Goal: Task Accomplishment & Management: Use online tool/utility

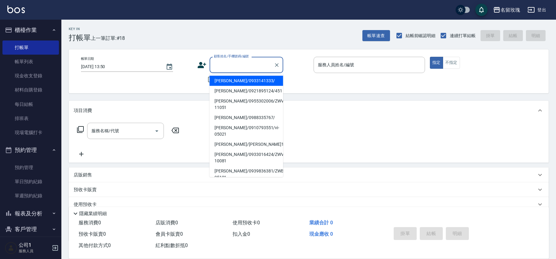
click at [232, 66] on input "顧客姓名/手機號碼/編號" at bounding box center [242, 65] width 59 height 11
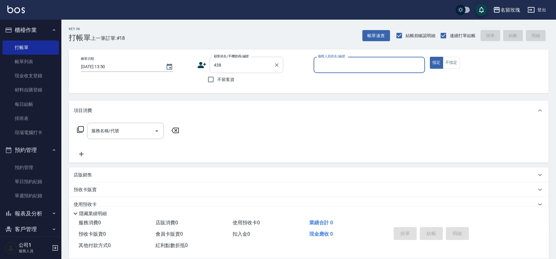
type input "[PERSON_NAME]/0931283680/438"
type input "VIVI-2"
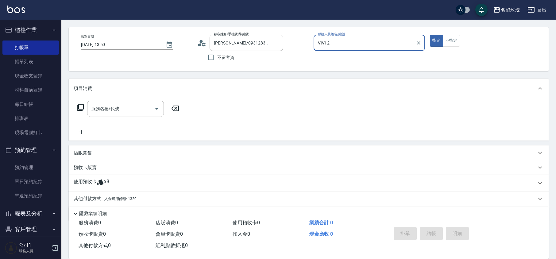
scroll to position [42, 0]
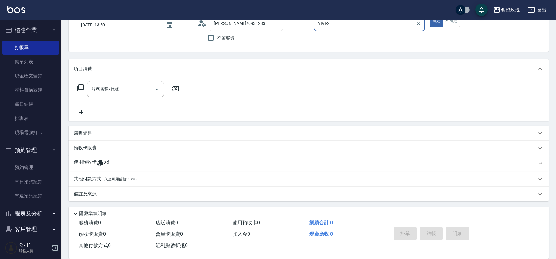
click at [137, 179] on div "其他付款方式 入金可用餘額: 1320" at bounding box center [305, 179] width 463 height 7
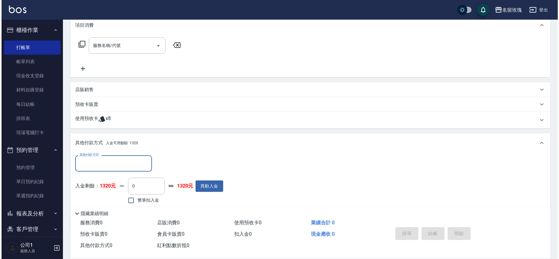
scroll to position [114, 0]
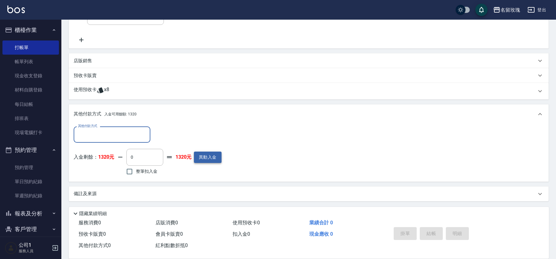
click at [201, 157] on button "異動入金" at bounding box center [208, 157] width 28 height 11
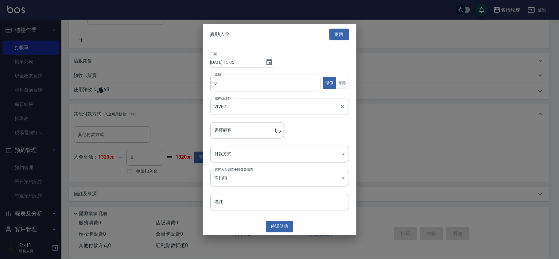
type input "[PERSON_NAME]/0931283680/438"
type input "1000"
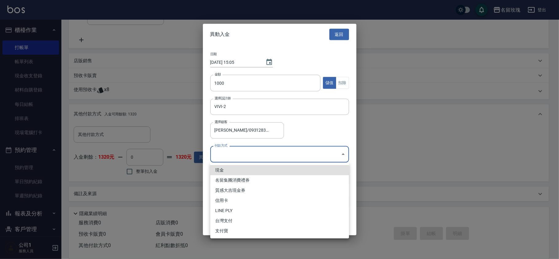
click at [245, 152] on body "名留玫瑰 登出 櫃檯作業 打帳單 帳單列表 現金收支登錄 材料自購登錄 每日結帳 排班表 現場電腦打卡 預約管理 預約管理 單日預約紀錄 單週預約紀錄 報表及…" at bounding box center [279, 72] width 559 height 373
click at [246, 166] on li "現金" at bounding box center [279, 170] width 139 height 10
type input "現金"
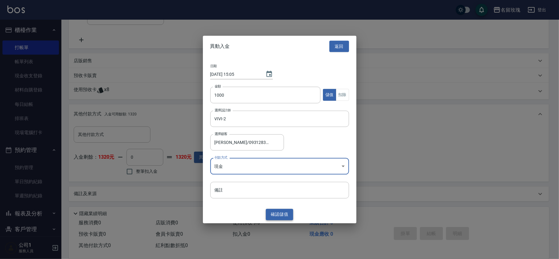
click at [278, 214] on button "確認 儲值" at bounding box center [280, 214] width 28 height 11
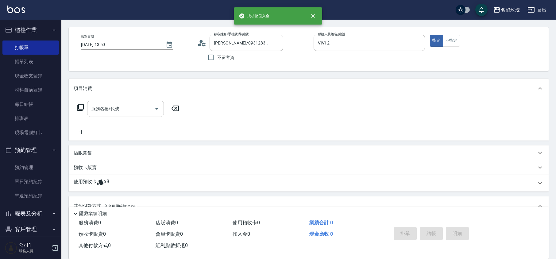
scroll to position [0, 0]
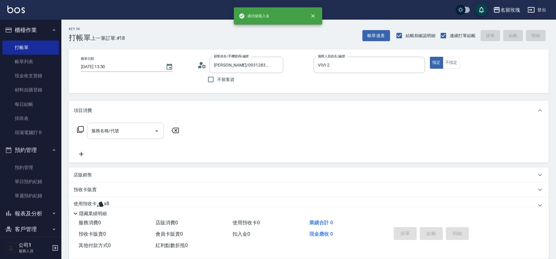
click at [114, 132] on input "服務名稱/代號" at bounding box center [121, 131] width 62 height 11
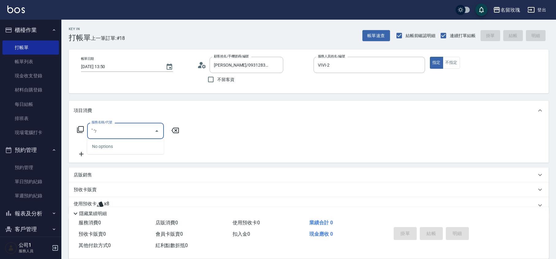
type input "ˇ"
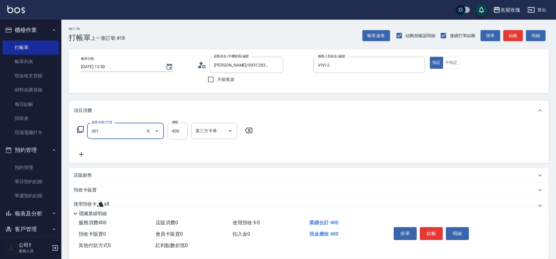
type input "剪髮(301)"
type input "350"
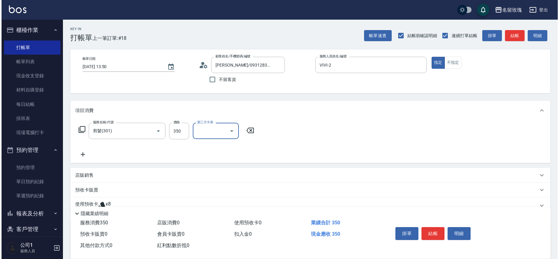
scroll to position [115, 0]
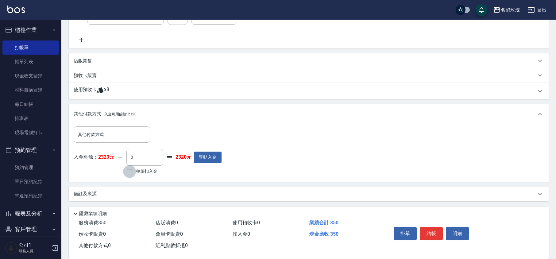
click at [131, 172] on input "整筆扣入金" at bounding box center [129, 171] width 13 height 13
checkbox input "true"
type input "350"
click at [434, 230] on button "結帳" at bounding box center [431, 233] width 23 height 13
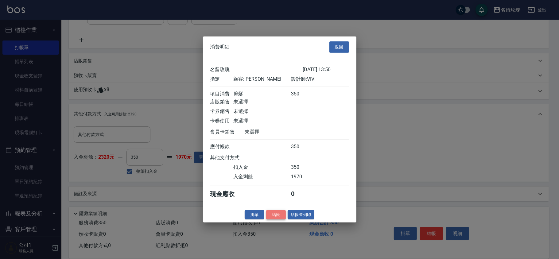
click at [278, 217] on button "結帳" at bounding box center [276, 215] width 20 height 10
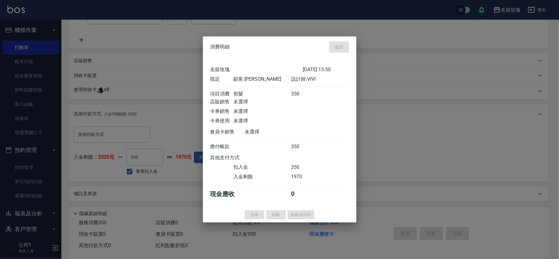
type input "[DATE] 15:05"
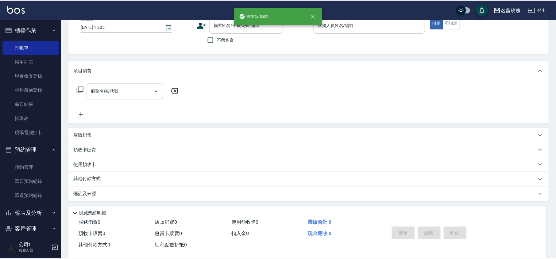
scroll to position [0, 0]
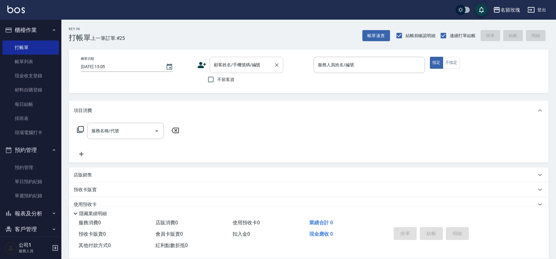
click at [246, 69] on input "顧客姓名/手機號碼/編號" at bounding box center [242, 65] width 59 height 11
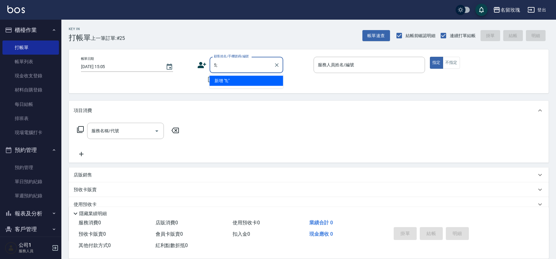
type input "5"
click at [248, 83] on li "[PERSON_NAME]/0927633862/494" at bounding box center [247, 81] width 74 height 10
type input "[PERSON_NAME]/0927633862/494"
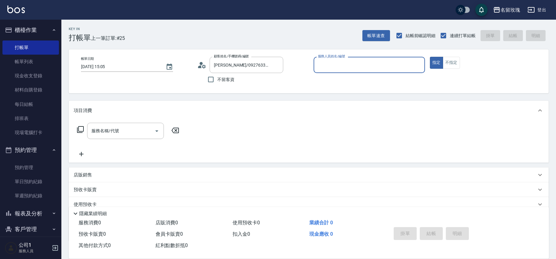
type input "VIVI-2"
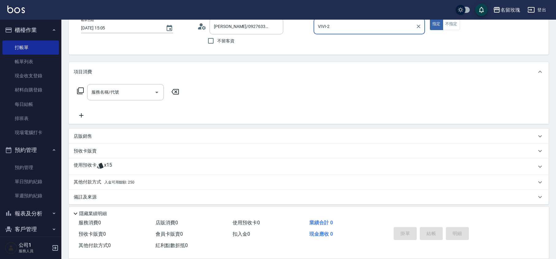
scroll to position [42, 0]
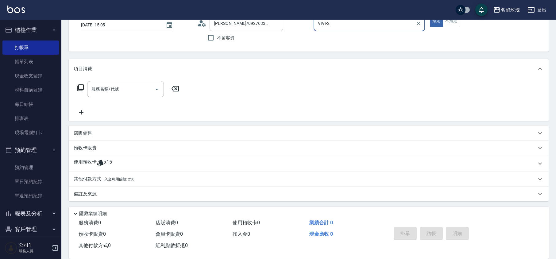
click at [108, 158] on div "使用預收卡 x15" at bounding box center [309, 163] width 480 height 17
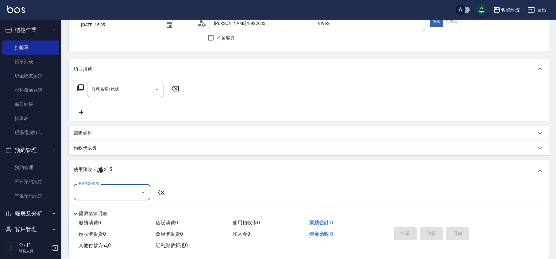
scroll to position [88, 0]
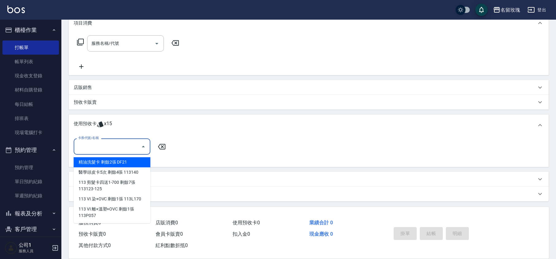
click at [112, 149] on input "卡券代號/名稱" at bounding box center [107, 146] width 62 height 11
click at [112, 165] on div "精油洗髮卡 剩餘2張 DF21" at bounding box center [112, 162] width 77 height 10
type input "精油洗髮卡 DF21"
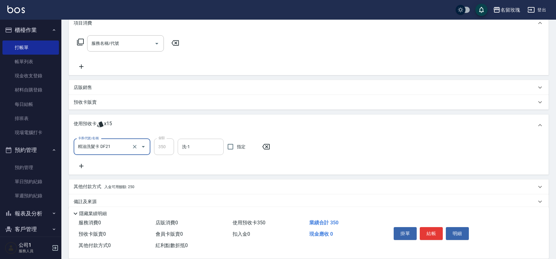
click at [187, 144] on div "洗-1 洗-1" at bounding box center [201, 147] width 46 height 16
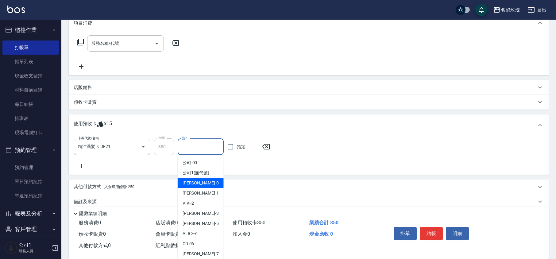
scroll to position [114, 0]
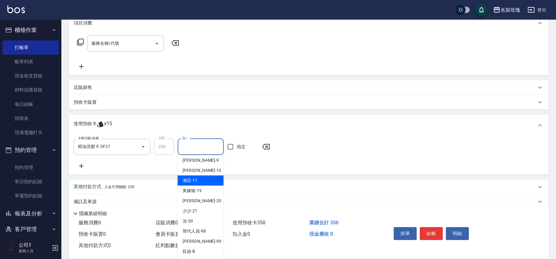
click at [201, 180] on div "湘芸 -17" at bounding box center [201, 181] width 46 height 10
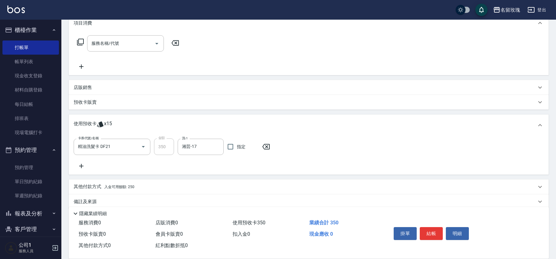
click at [81, 165] on icon at bounding box center [81, 166] width 4 height 4
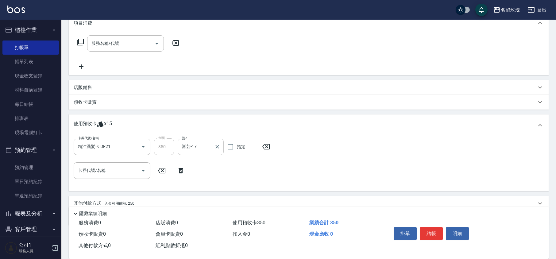
click at [197, 144] on input "湘芸-17" at bounding box center [196, 147] width 31 height 11
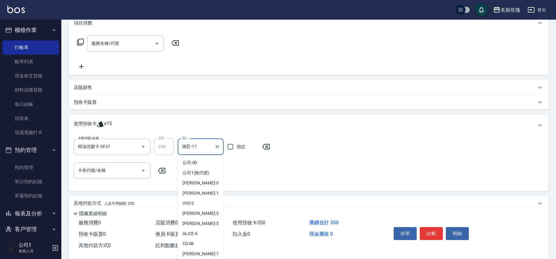
scroll to position [41, 0]
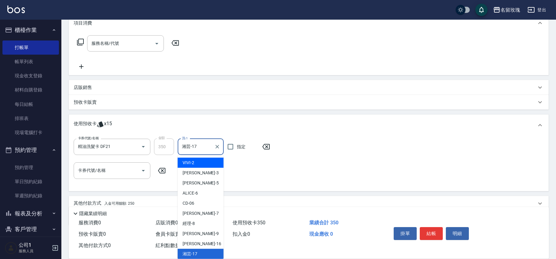
click at [192, 161] on span "VIVI -2" at bounding box center [189, 163] width 12 height 6
type input "VIVI-2"
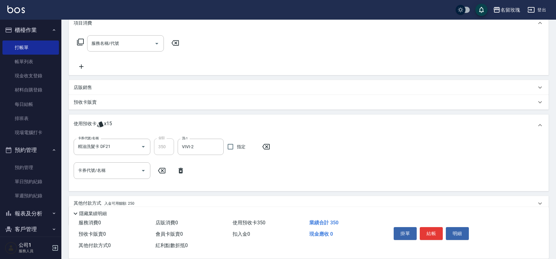
click at [93, 172] on input "卡券代號/名稱" at bounding box center [107, 170] width 62 height 11
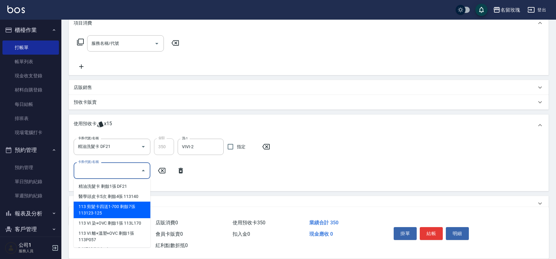
click at [115, 208] on div "113 剪髮卡四送1-700 剩餘7張 113123-125" at bounding box center [112, 210] width 77 height 17
type input "113 剪髮卡四送1-700 113123-125"
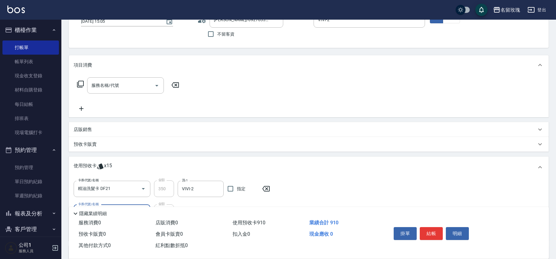
scroll to position [0, 0]
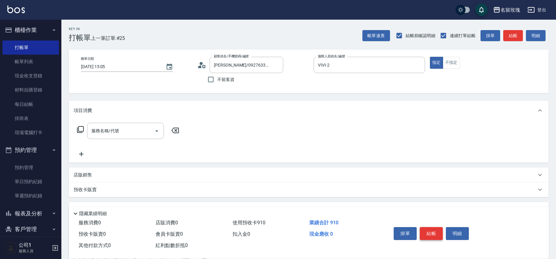
click at [440, 233] on button "結帳" at bounding box center [431, 233] width 23 height 13
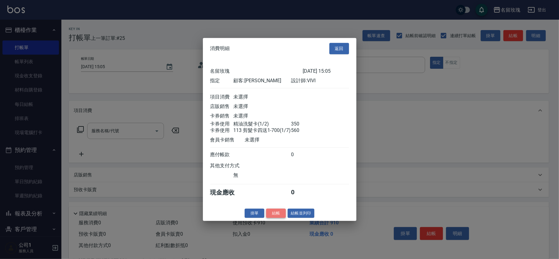
click at [279, 217] on button "結帳" at bounding box center [276, 214] width 20 height 10
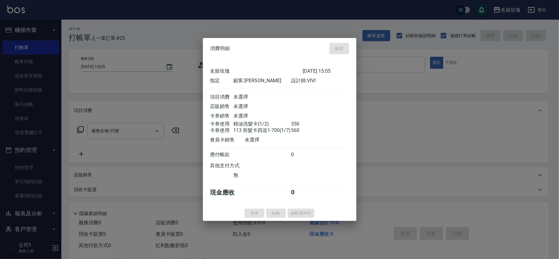
type input "[DATE] 15:19"
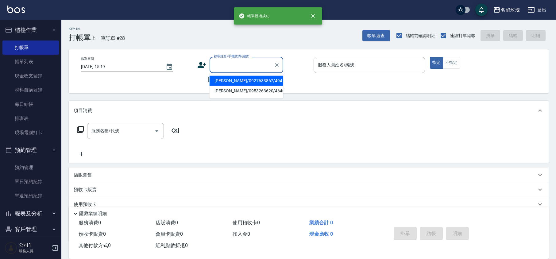
click at [251, 68] on input "顧客姓名/手機號碼/編號" at bounding box center [242, 65] width 59 height 11
click at [247, 83] on li "[PERSON_NAME]/0927633862/494" at bounding box center [247, 81] width 74 height 10
type input "[PERSON_NAME]/0927633862/494"
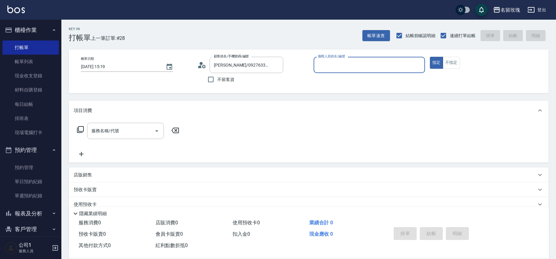
type input "VIVI-2"
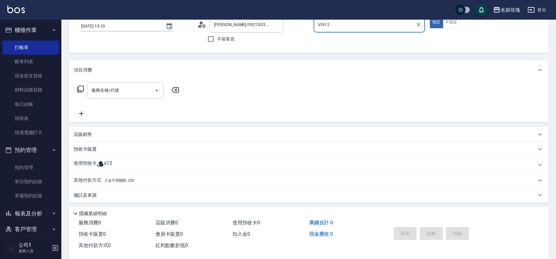
scroll to position [42, 0]
click at [103, 158] on div "使用預收卡 x13" at bounding box center [309, 163] width 480 height 17
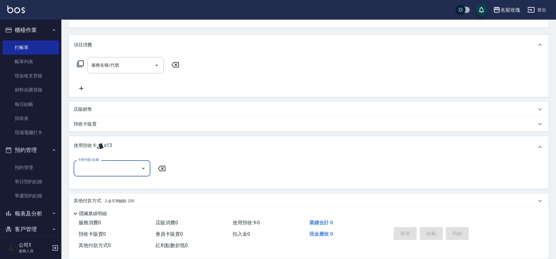
scroll to position [88, 0]
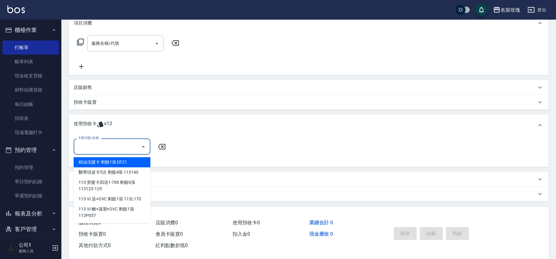
click at [106, 152] on input "卡券代號/名稱" at bounding box center [107, 146] width 62 height 11
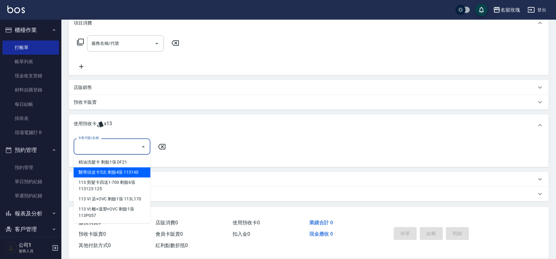
click at [116, 172] on div "醫學頭皮卡5次 剩餘4張 113140" at bounding box center [112, 172] width 77 height 10
type input "醫學頭皮卡5次 113140"
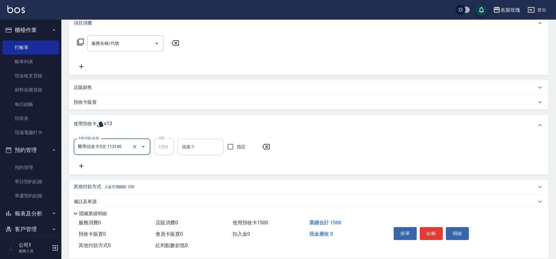
click at [190, 148] on input "頭皮-1" at bounding box center [201, 147] width 41 height 11
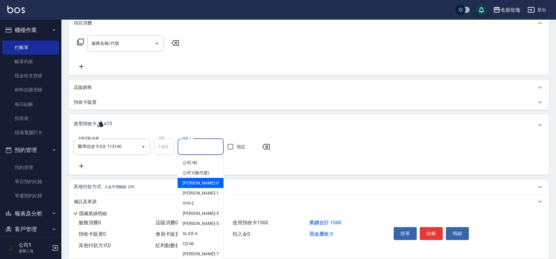
scroll to position [114, 0]
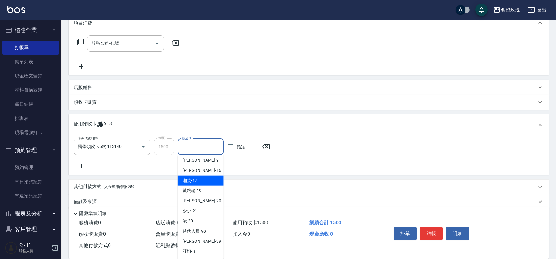
click at [198, 178] on div "湘芸 -17" at bounding box center [201, 181] width 46 height 10
type input "湘芸-17"
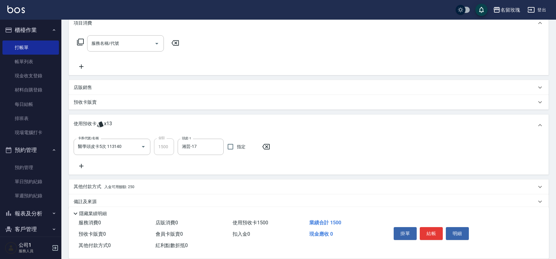
scroll to position [0, 0]
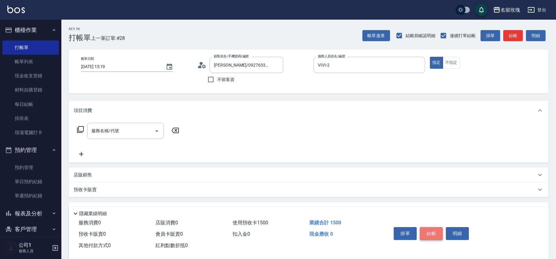
click at [425, 234] on button "結帳" at bounding box center [431, 233] width 23 height 13
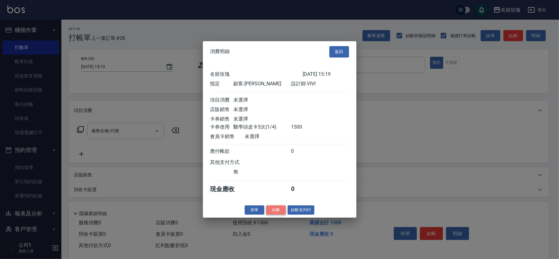
click at [273, 213] on button "結帳" at bounding box center [276, 210] width 20 height 10
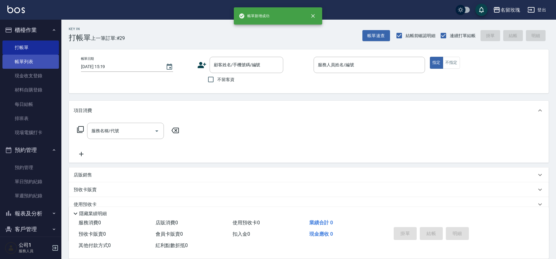
click at [34, 64] on link "帳單列表" at bounding box center [30, 62] width 57 height 14
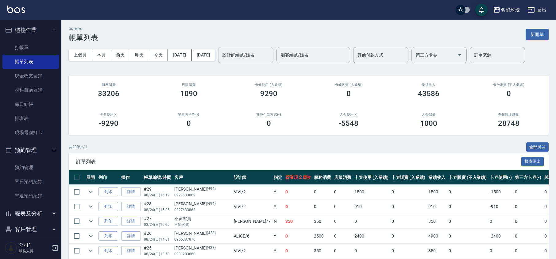
click at [270, 52] on div "設計師編號/姓名 設計師編號/姓名" at bounding box center [245, 55] width 55 height 16
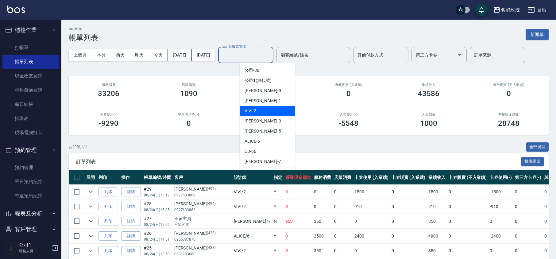
click at [261, 108] on div "VIVI -2" at bounding box center [267, 111] width 55 height 10
type input "VIVI-2"
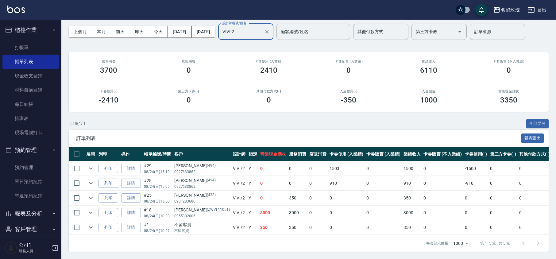
scroll to position [31, 0]
click at [90, 194] on icon "expand row" at bounding box center [90, 197] width 7 height 7
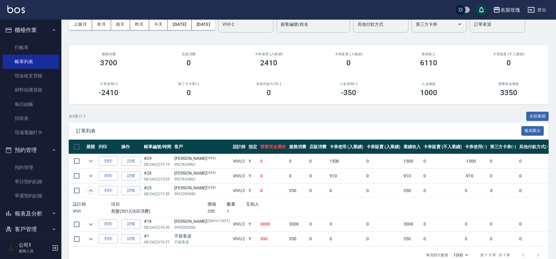
click at [90, 189] on icon "expand row" at bounding box center [90, 190] width 7 height 7
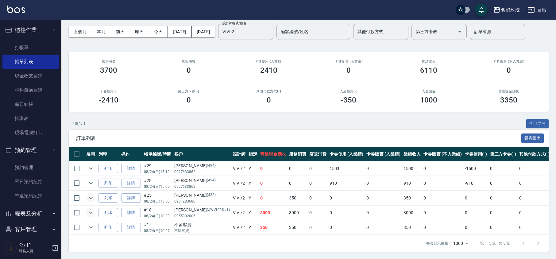
click at [90, 209] on icon "expand row" at bounding box center [90, 212] width 7 height 7
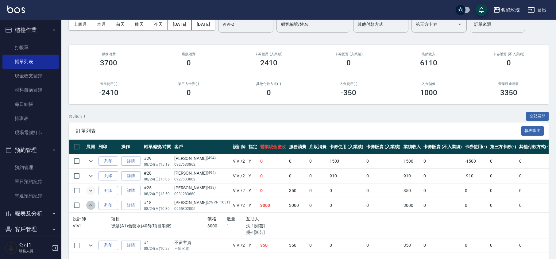
click at [90, 206] on icon "expand row" at bounding box center [91, 205] width 4 height 2
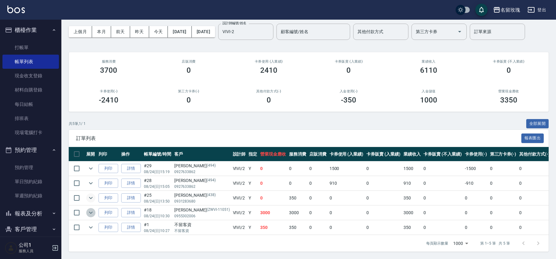
click at [88, 209] on icon "expand row" at bounding box center [90, 212] width 7 height 7
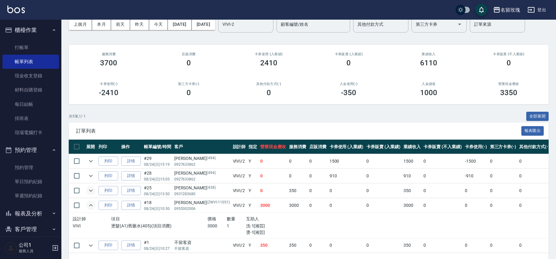
click at [88, 205] on icon "expand row" at bounding box center [90, 205] width 7 height 7
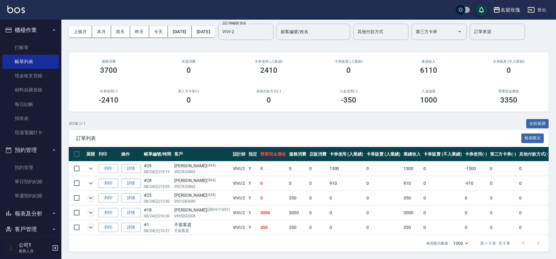
click at [92, 224] on icon "expand row" at bounding box center [90, 227] width 7 height 7
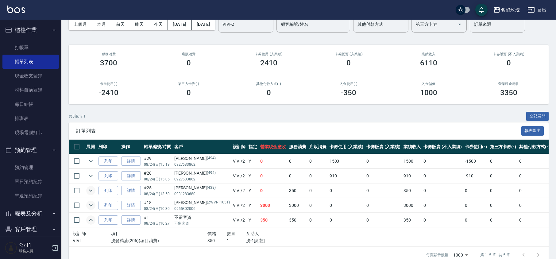
click at [91, 220] on icon "expand row" at bounding box center [91, 220] width 4 height 2
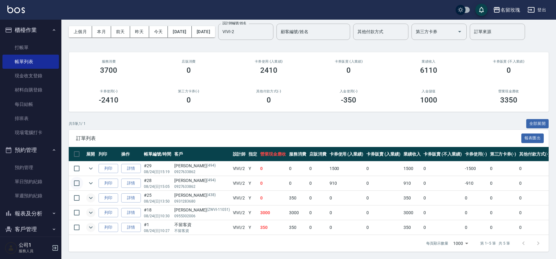
click at [82, 181] on input "checkbox" at bounding box center [76, 183] width 13 height 13
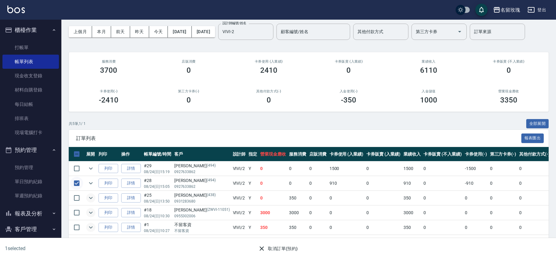
click at [79, 177] on input "checkbox" at bounding box center [76, 183] width 13 height 13
checkbox input "false"
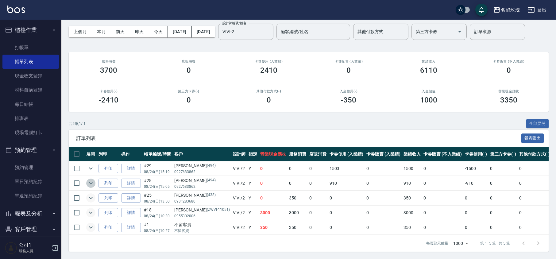
click at [89, 180] on icon "expand row" at bounding box center [90, 183] width 7 height 7
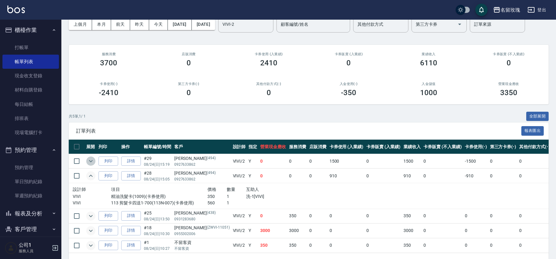
click at [93, 163] on icon "expand row" at bounding box center [90, 161] width 7 height 7
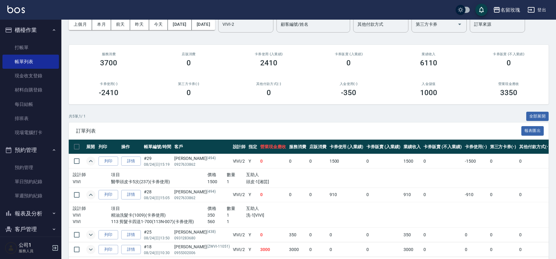
drag, startPoint x: 93, startPoint y: 163, endPoint x: 97, endPoint y: 170, distance: 8.0
click at [97, 170] on tbody "列印 詳情 #29 08/24 (日) 15:19 [PERSON_NAME][PHONE_NUMBER] VIVI /2 Y 0 0 0 1500 0 15…" at bounding box center [339, 213] width 540 height 118
click at [33, 46] on link "打帳單" at bounding box center [30, 48] width 57 height 14
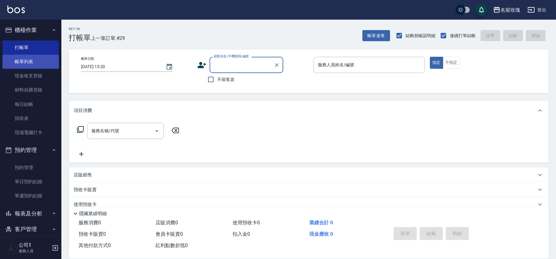
click at [42, 63] on link "帳單列表" at bounding box center [30, 62] width 57 height 14
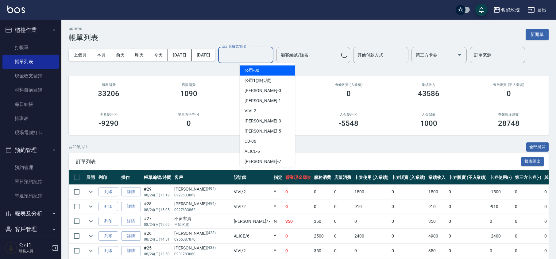
click at [263, 58] on input "設計師編號/姓名" at bounding box center [246, 55] width 50 height 11
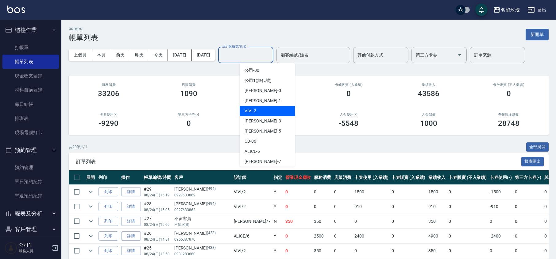
click at [271, 114] on div "VIVI -2" at bounding box center [267, 111] width 55 height 10
type input "VIVI-2"
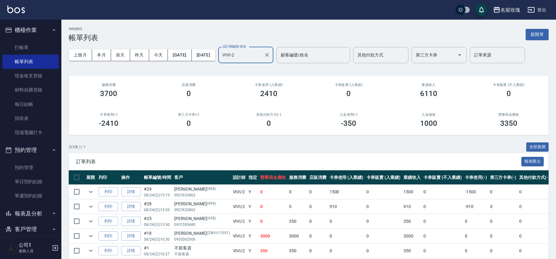
scroll to position [31, 0]
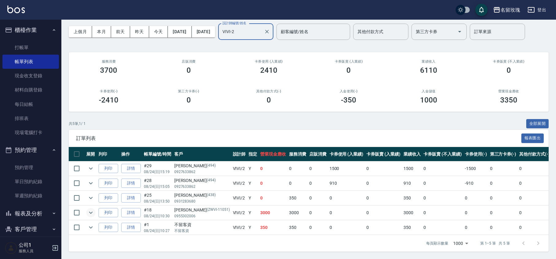
click at [91, 209] on icon "expand row" at bounding box center [90, 212] width 7 height 7
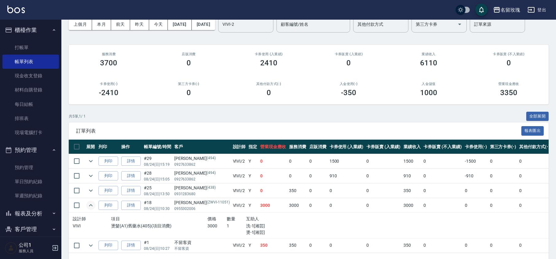
click at [91, 206] on icon "expand row" at bounding box center [90, 205] width 7 height 7
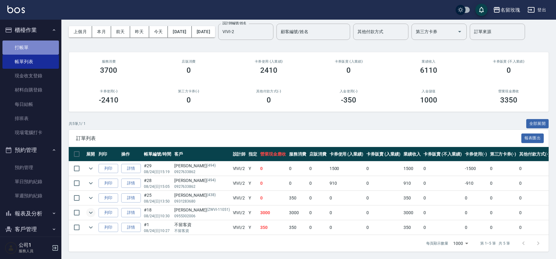
click at [33, 44] on link "打帳單" at bounding box center [30, 48] width 57 height 14
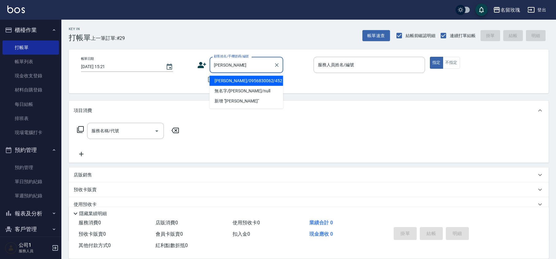
click at [234, 80] on li "[PERSON_NAME]/0956830062/452" at bounding box center [247, 81] width 74 height 10
type input "[PERSON_NAME]/0956830062/452"
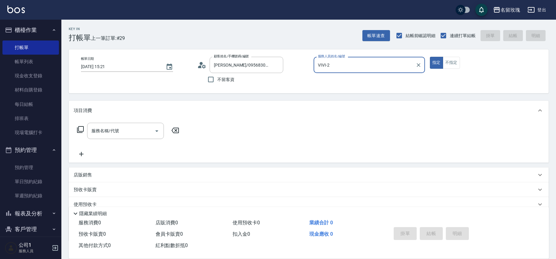
type input "VIVI-2"
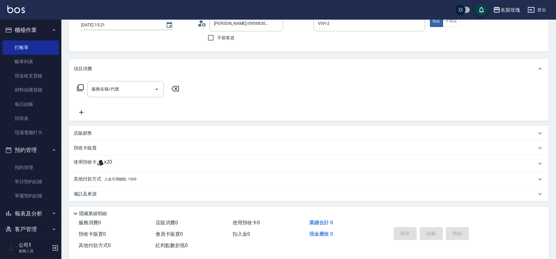
click at [134, 164] on div "使用預收卡 x20" at bounding box center [305, 163] width 463 height 9
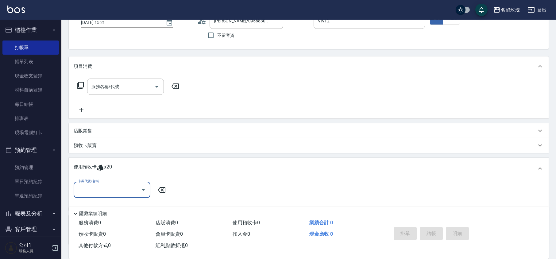
scroll to position [0, 0]
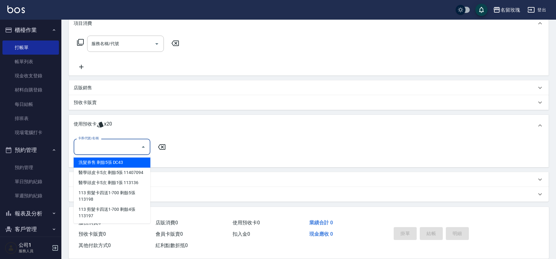
click at [132, 145] on input "卡券代號/名稱" at bounding box center [107, 147] width 62 height 11
click at [133, 143] on input "卡券代號/名稱" at bounding box center [107, 147] width 62 height 11
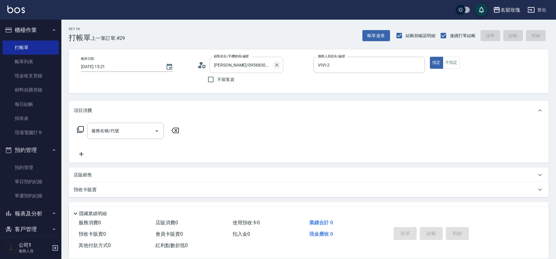
click at [279, 63] on icon "Clear" at bounding box center [277, 65] width 6 height 6
click at [423, 63] on button "Clear" at bounding box center [419, 65] width 9 height 9
click at [357, 83] on div "帳單日期 [DATE] 15:21 顧客姓名/手機號碼/編號 顧客姓名/手機號碼/編號 不留客資 服務人員姓名/編號 服務人員姓名/編號 指定 不指定" at bounding box center [309, 71] width 466 height 29
